Goal: Transaction & Acquisition: Obtain resource

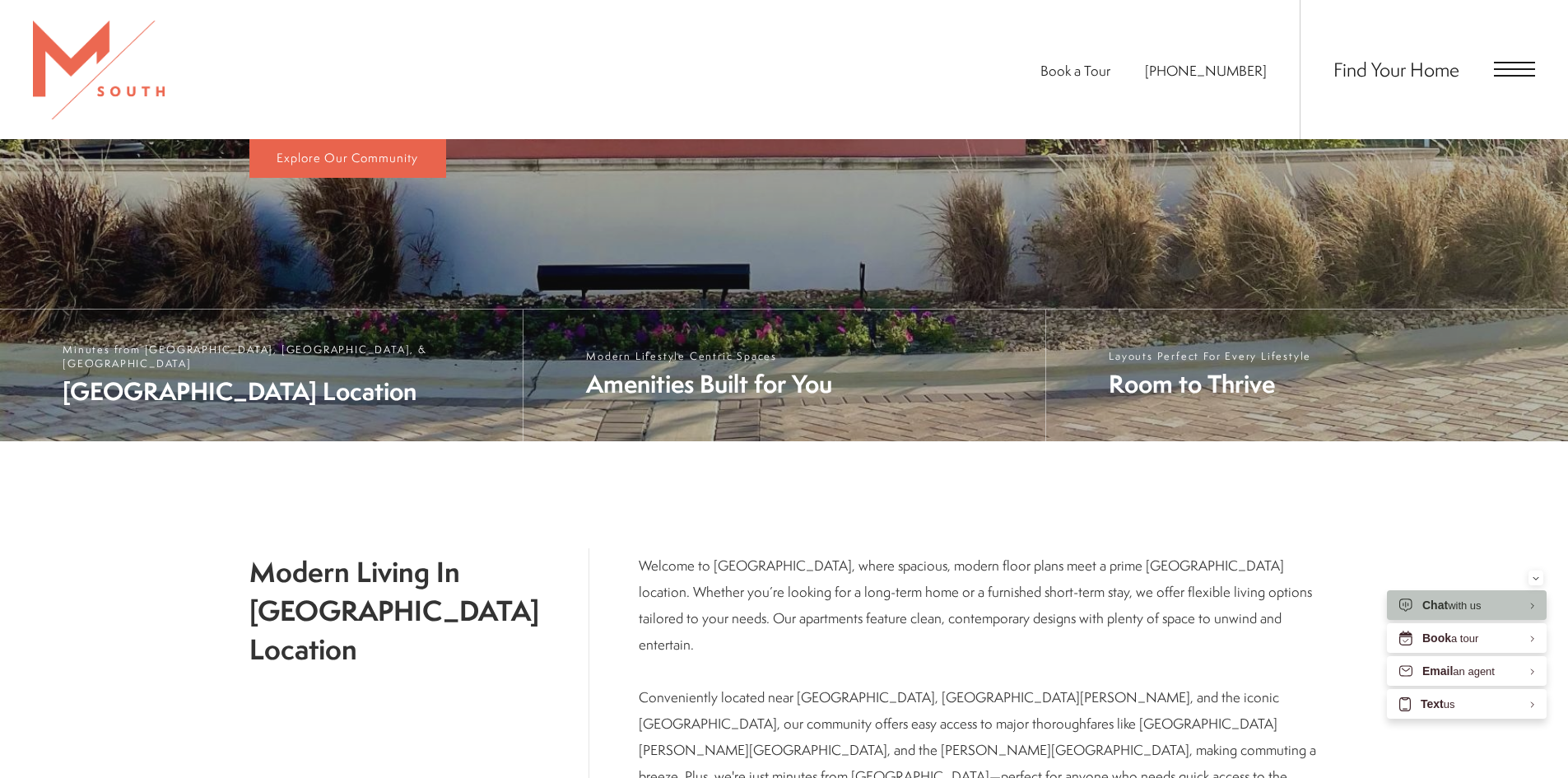
scroll to position [721, 0]
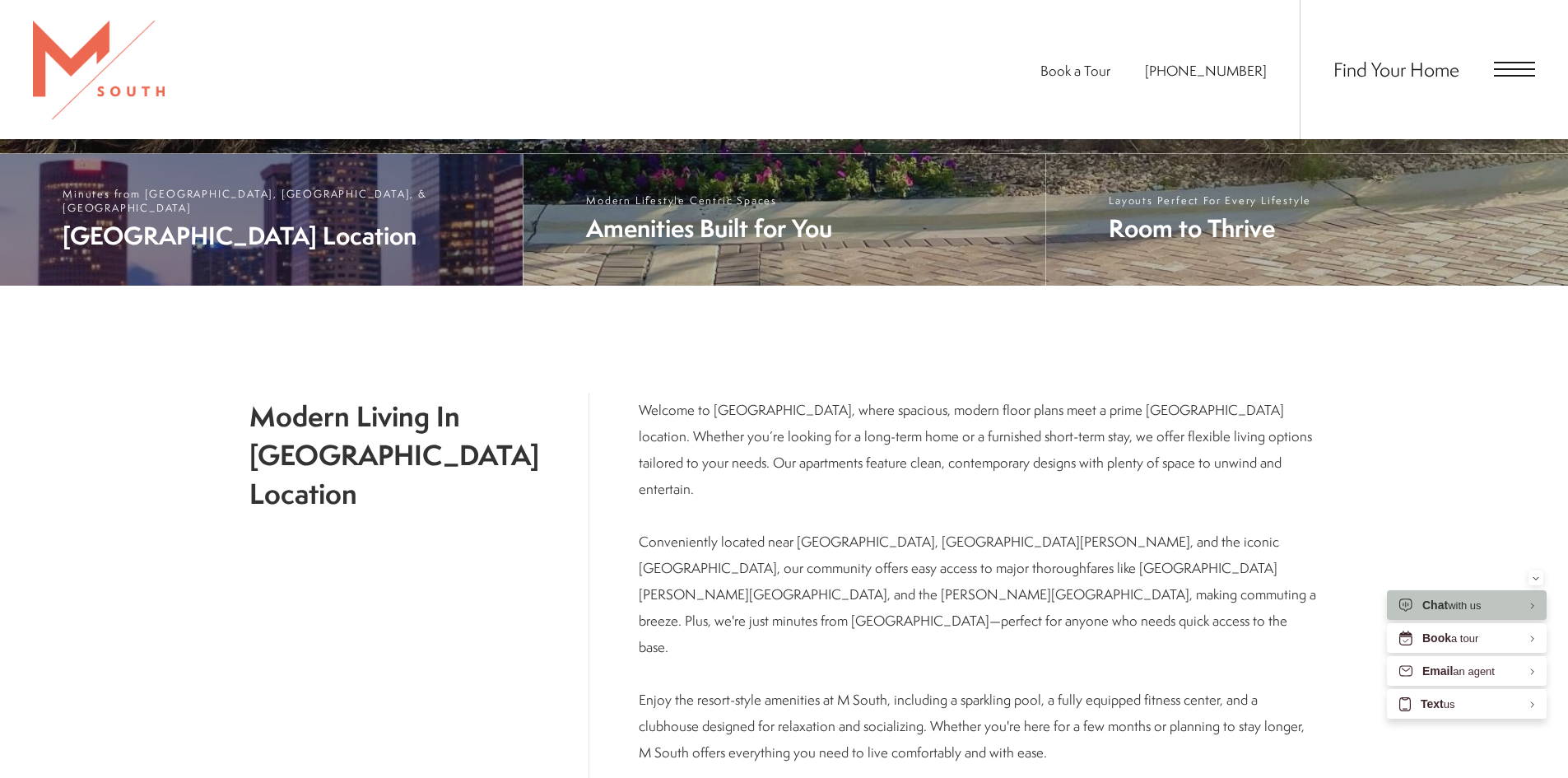
click at [207, 227] on span "South Tampa Location" at bounding box center [285, 236] width 444 height 34
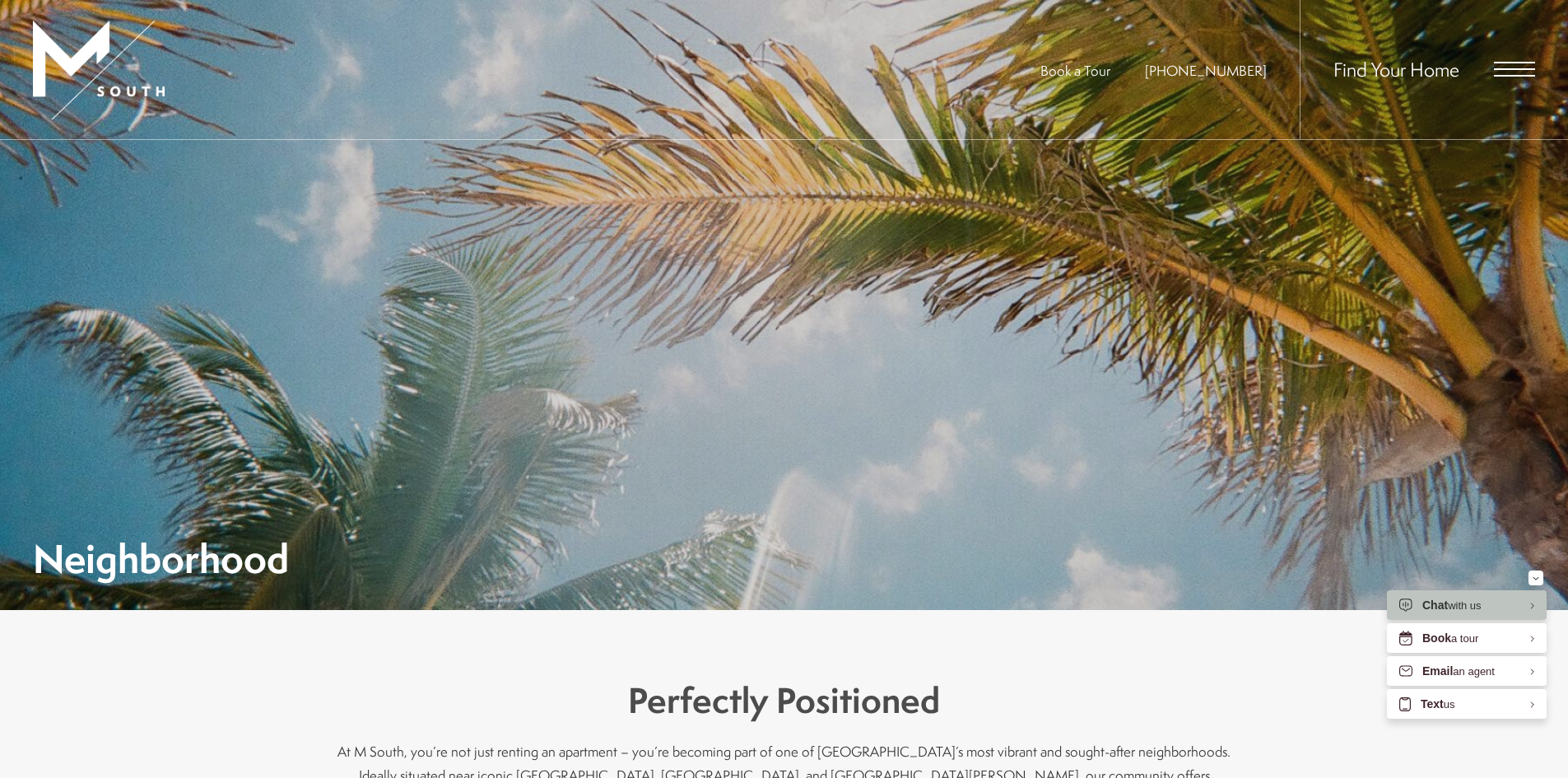
click at [1515, 70] on span "Open Menu" at bounding box center [1514, 69] width 42 height 2
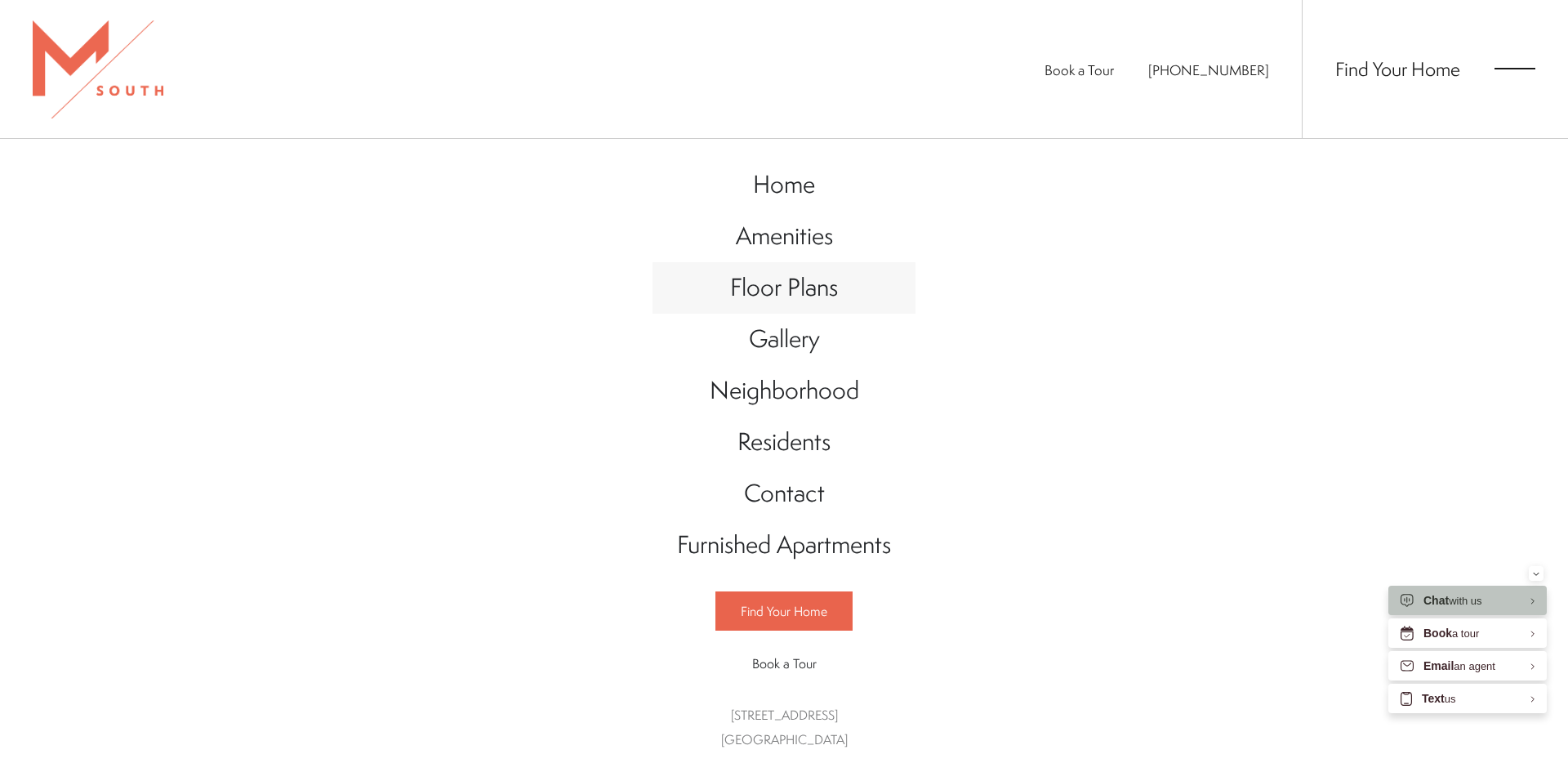
click at [818, 293] on span "Floor Plans" at bounding box center [784, 287] width 108 height 34
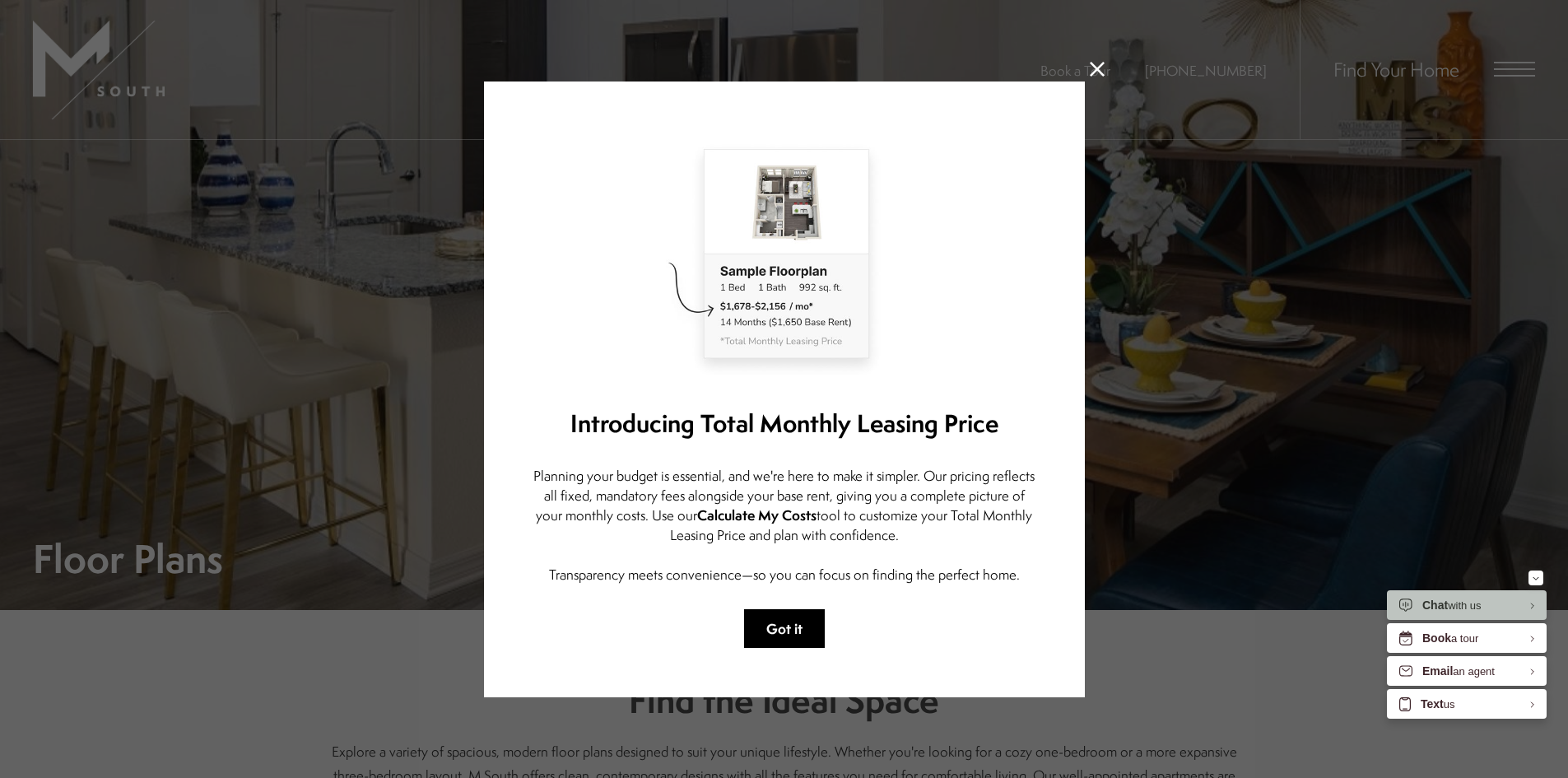
click at [781, 614] on button "Got it" at bounding box center [784, 628] width 80 height 39
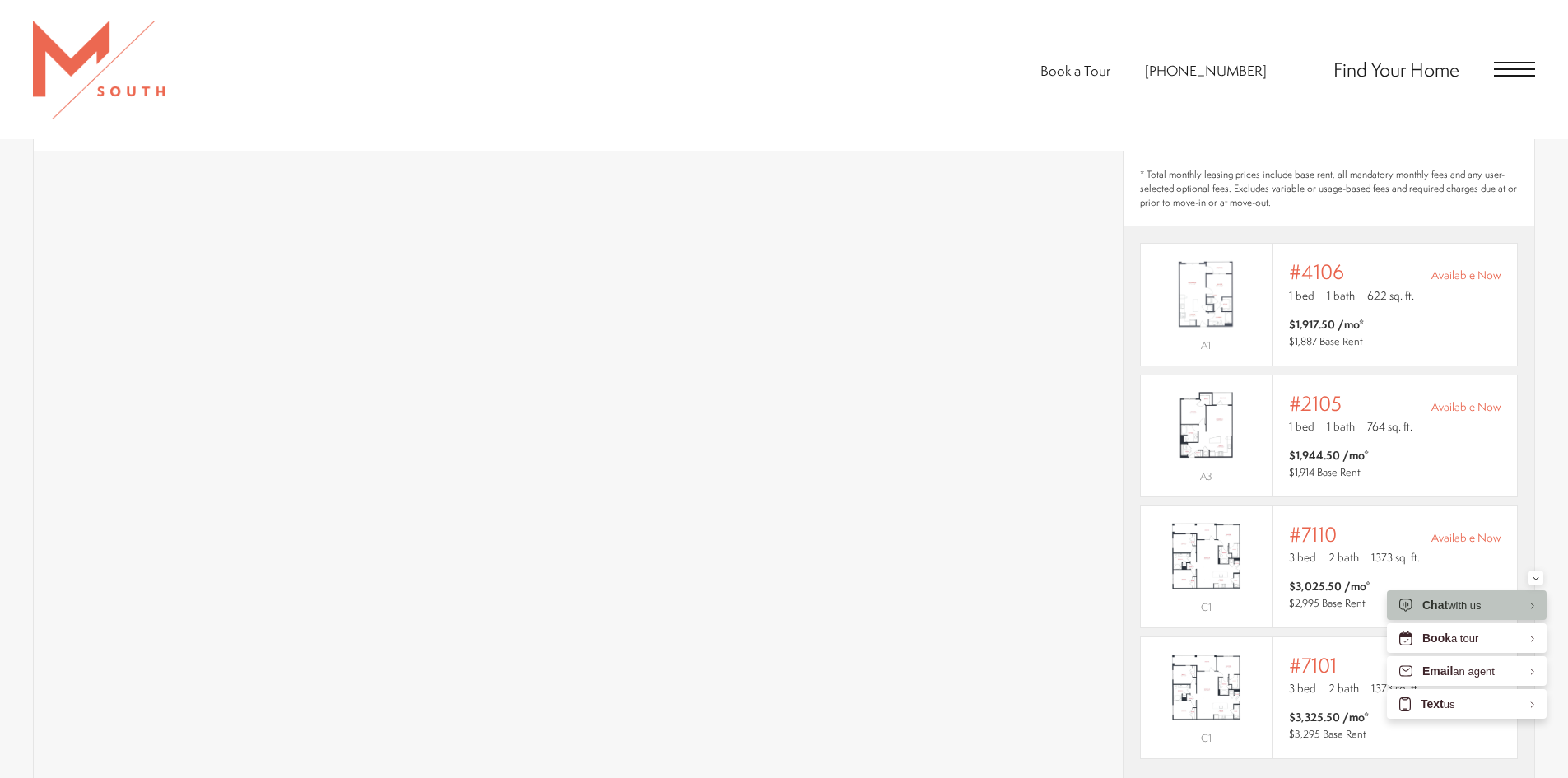
scroll to position [1234, 0]
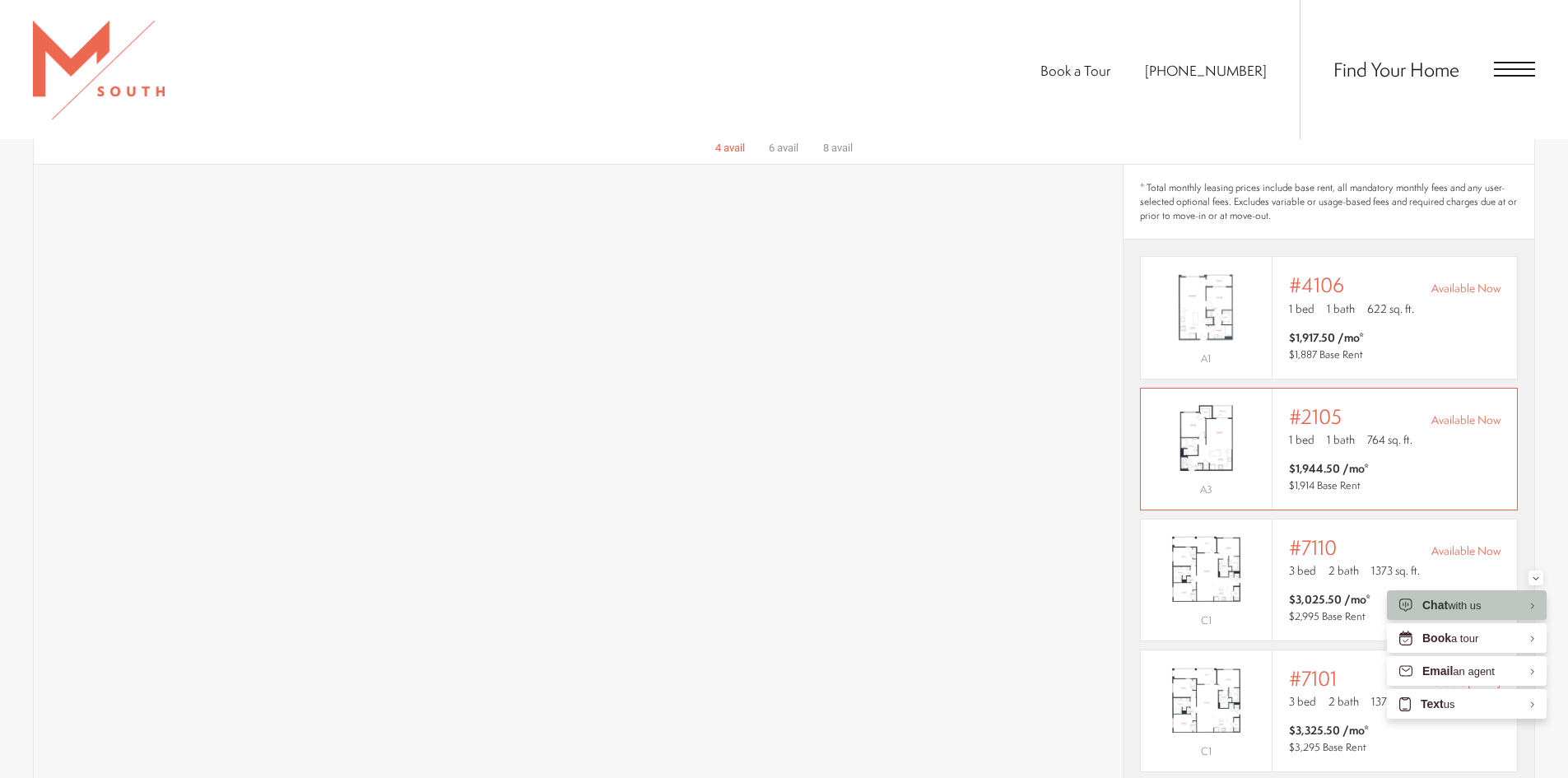
click at [1400, 432] on span "764 sq. ft." at bounding box center [1390, 440] width 45 height 17
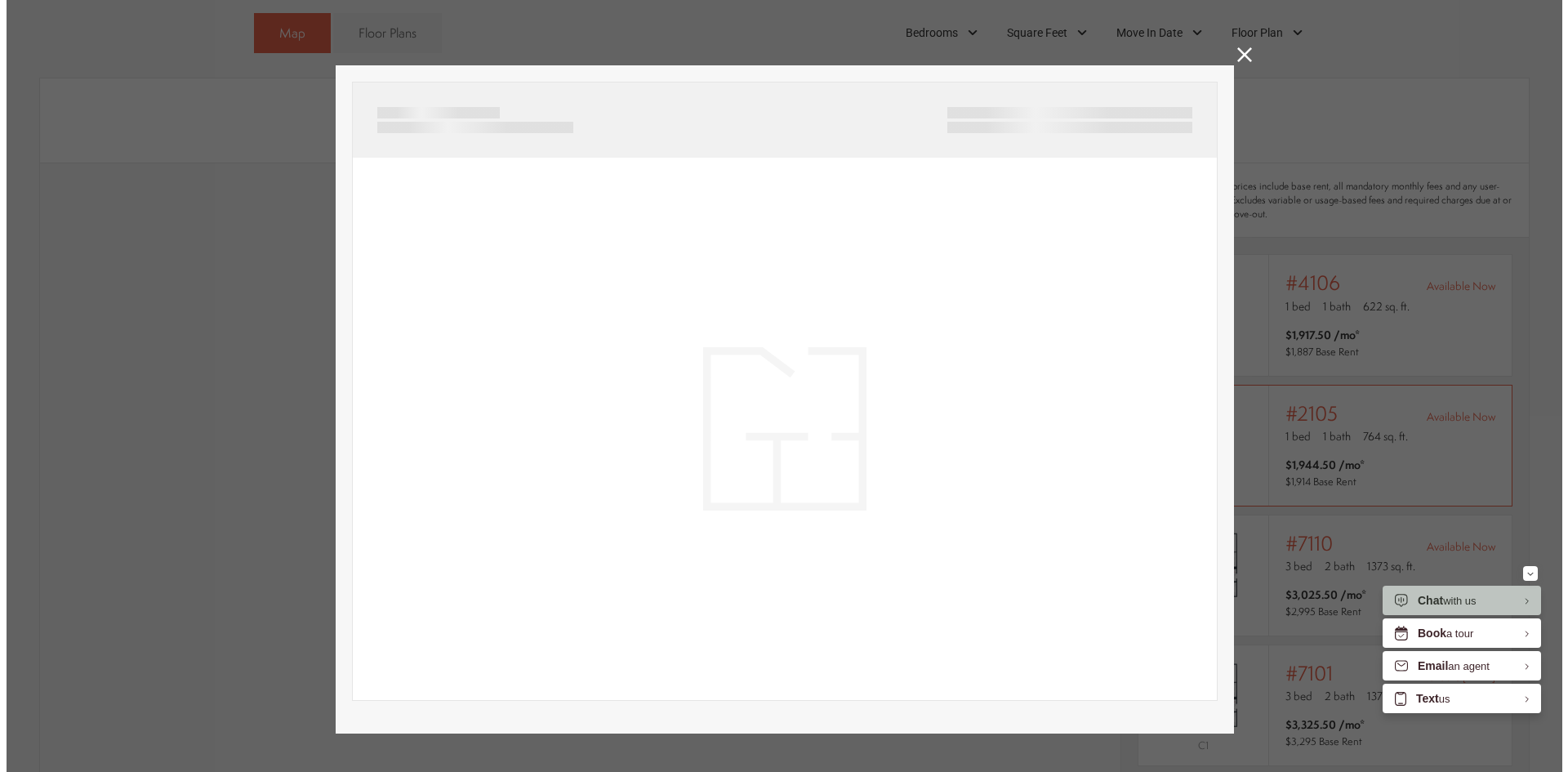
scroll to position [0, 0]
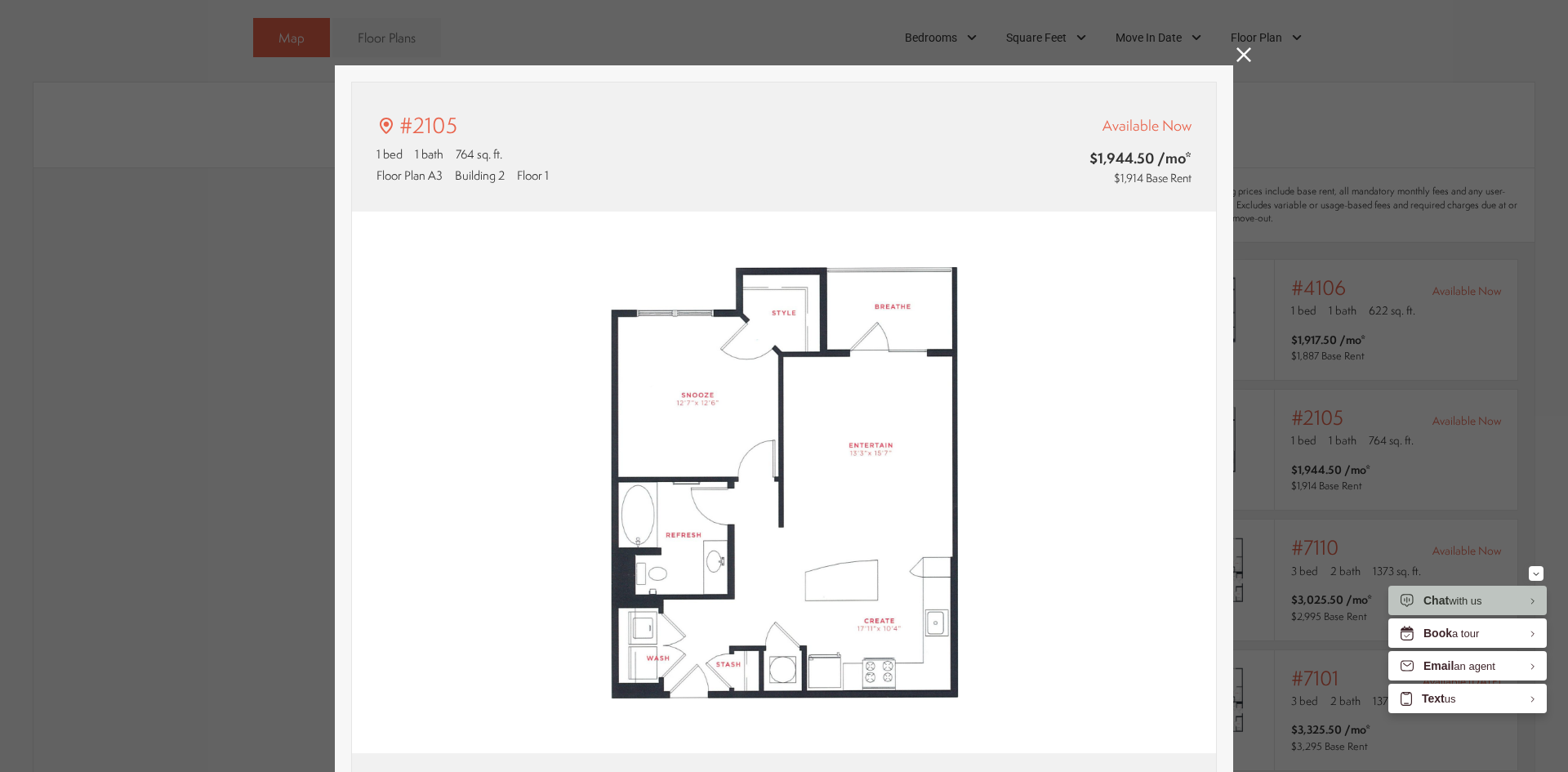
type input "**********"
click at [1239, 57] on icon at bounding box center [1244, 55] width 15 height 15
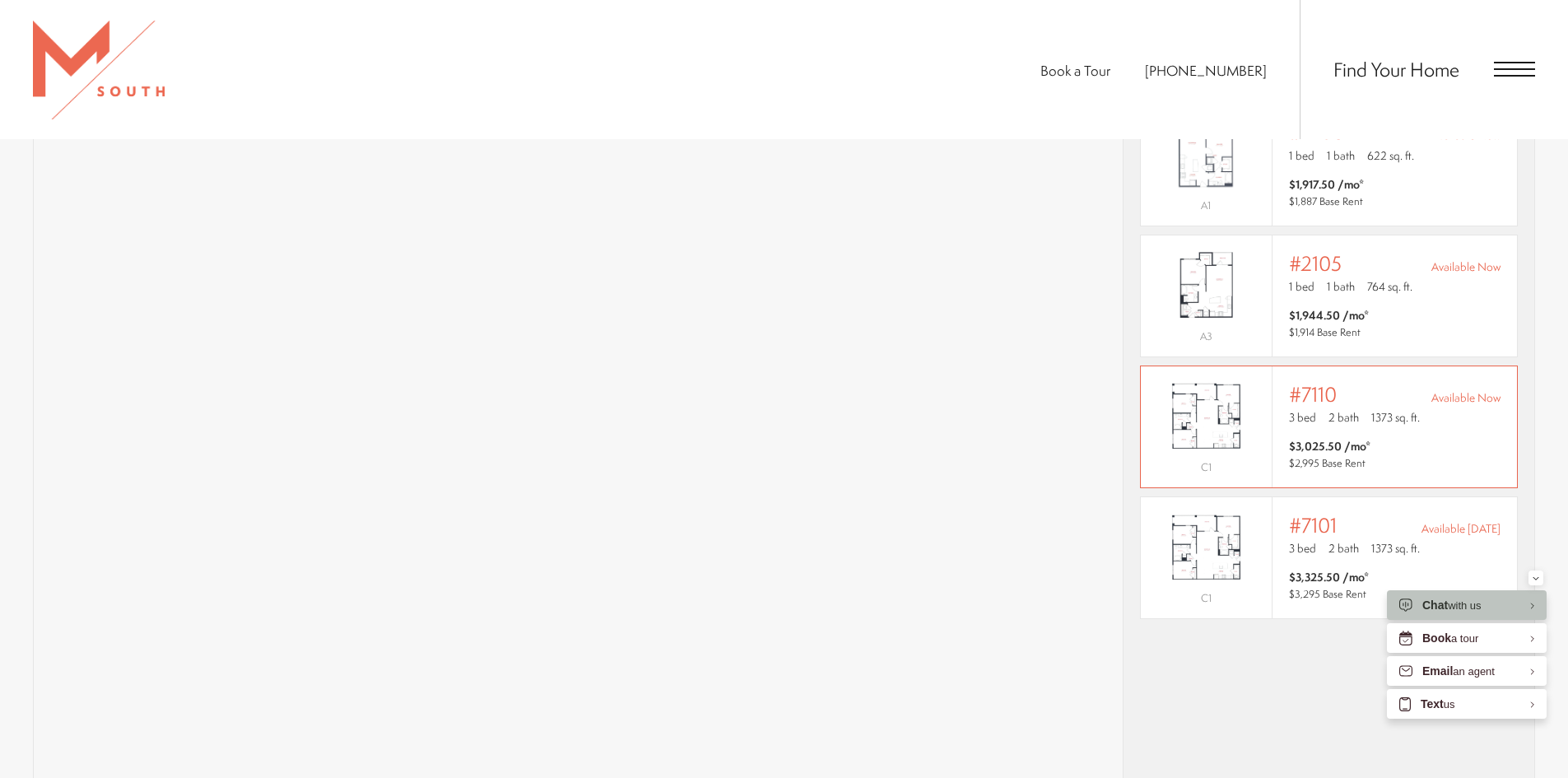
scroll to position [1379, 0]
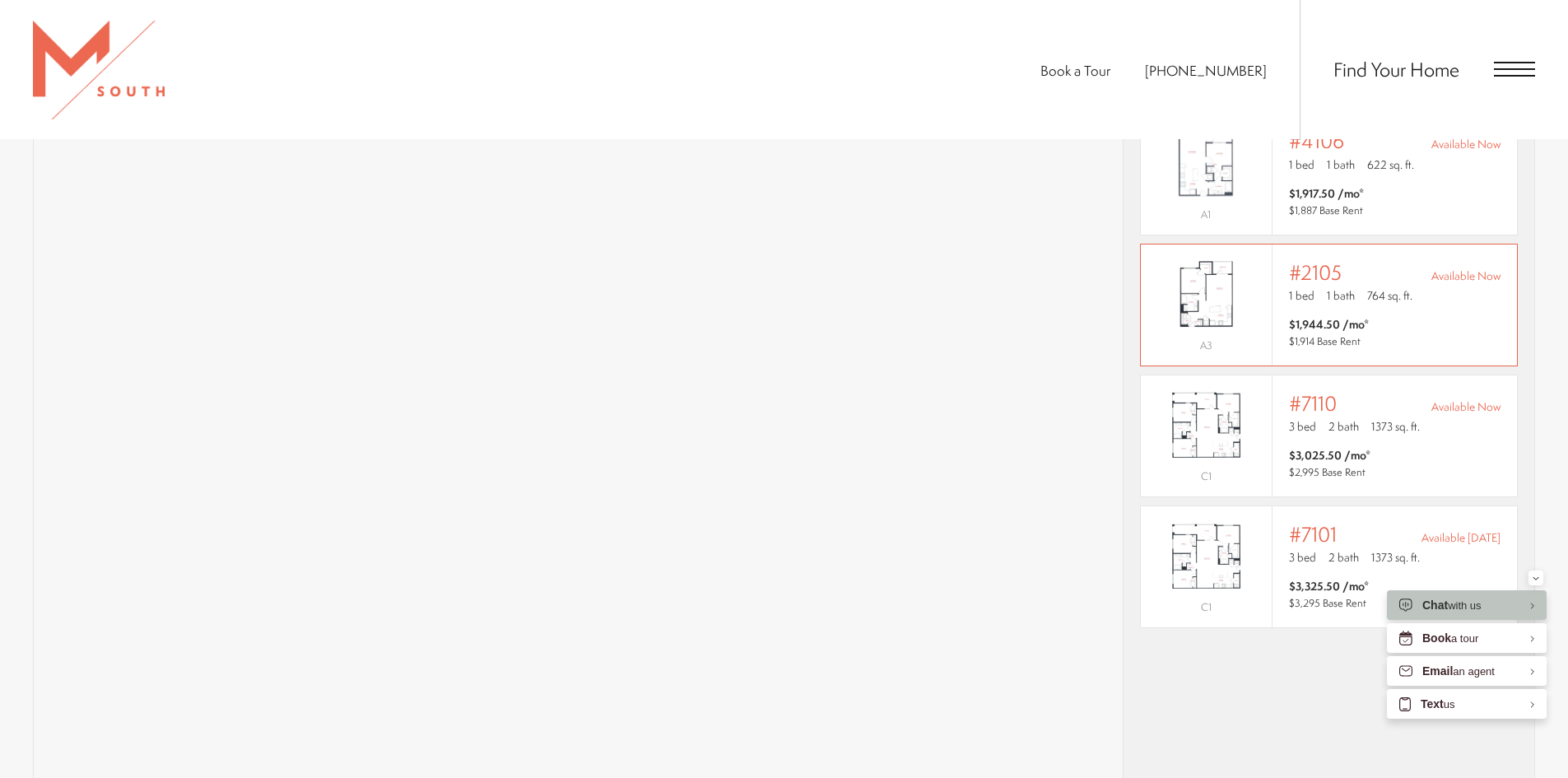
click at [1349, 292] on div "Outside price filter range #2105 Available Now 1 bed 1 bath 764 sq. ft. $1,944.…" at bounding box center [1394, 304] width 212 height 88
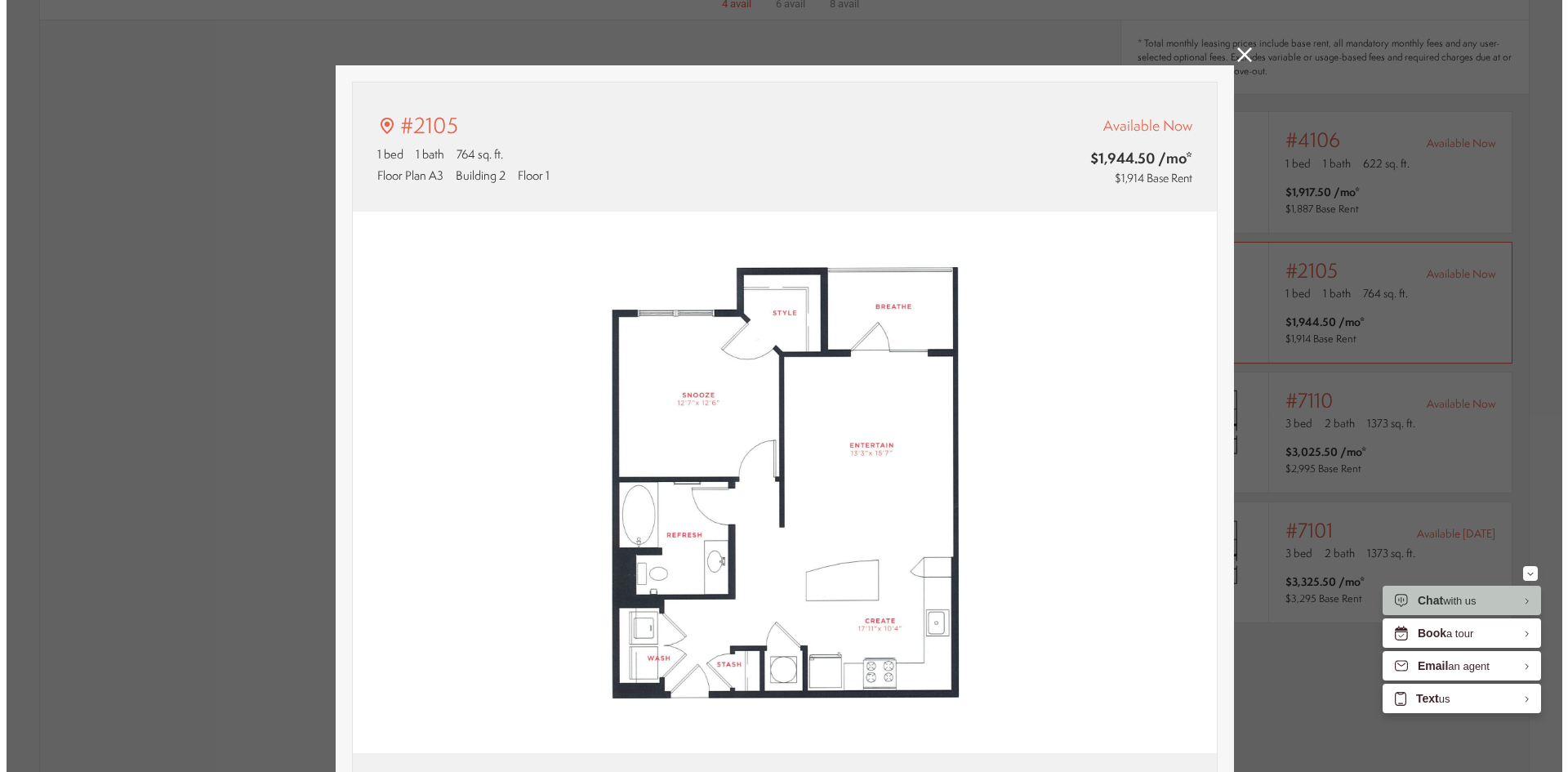
scroll to position [0, 0]
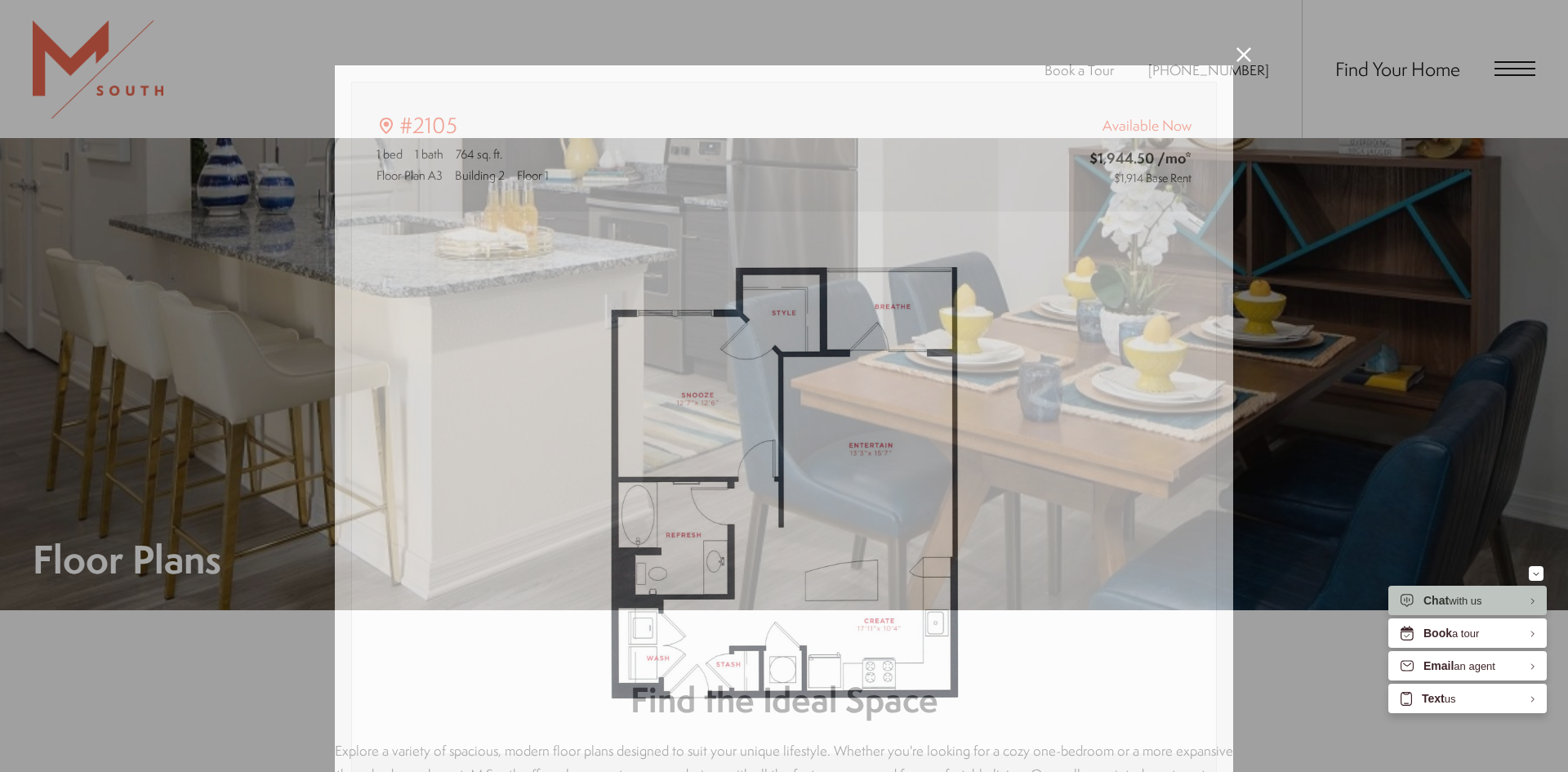
click at [1247, 56] on div "#2105 1 bed 1 bath 764 sq. ft. Floor Plan A3 Building 2 Floor 1 Available Now $…" at bounding box center [784, 386] width 1568 height 772
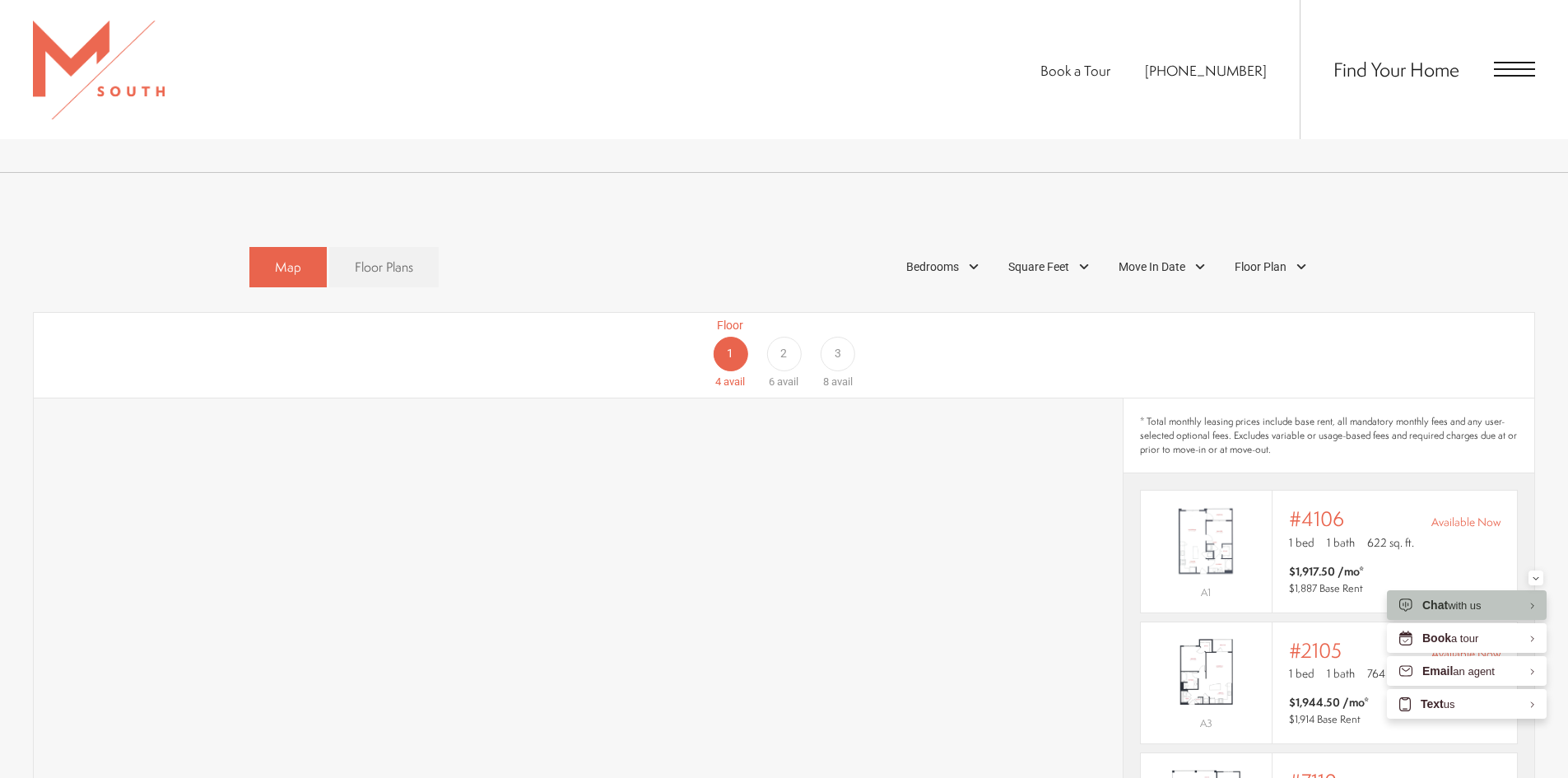
scroll to position [1050, 0]
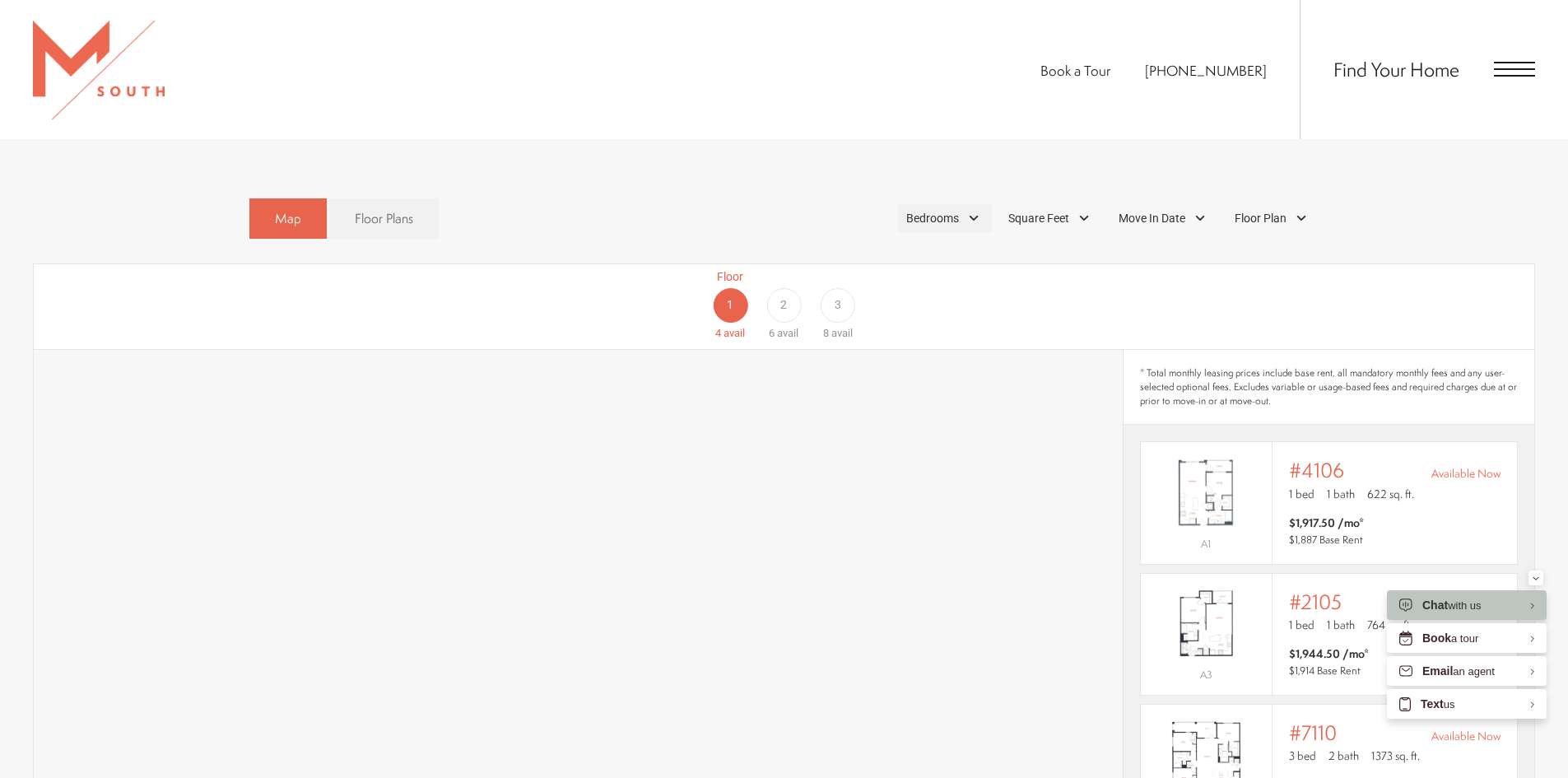
click at [975, 204] on div "Bedrooms" at bounding box center [945, 218] width 94 height 28
click at [881, 285] on span "2 Bedroom" at bounding box center [913, 294] width 82 height 18
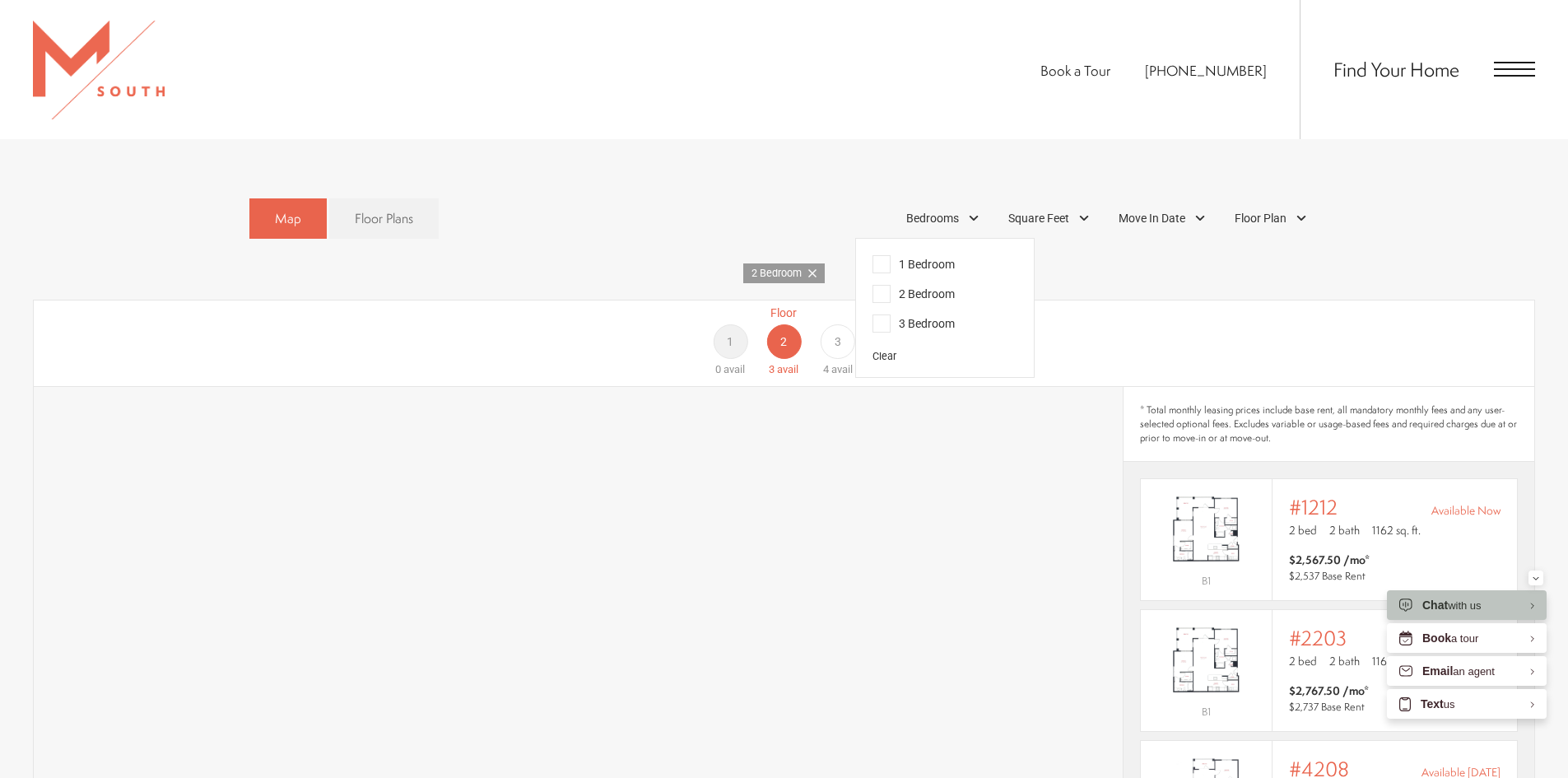
click at [897, 255] on span "1 Bedroom" at bounding box center [913, 264] width 82 height 18
click at [881, 285] on span "2 Bedroom" at bounding box center [913, 294] width 82 height 18
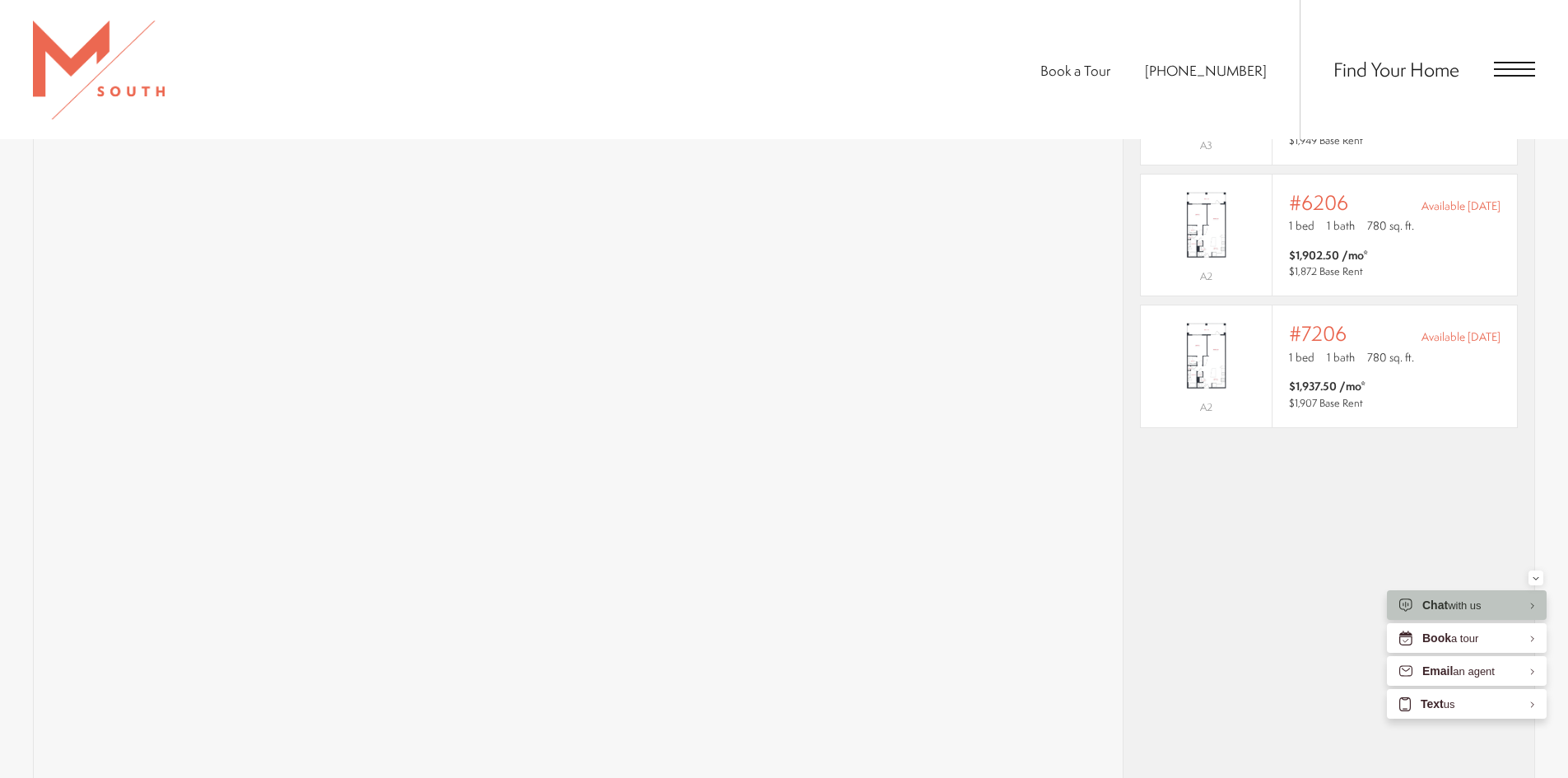
scroll to position [1461, 0]
